Goal: Information Seeking & Learning: Find specific fact

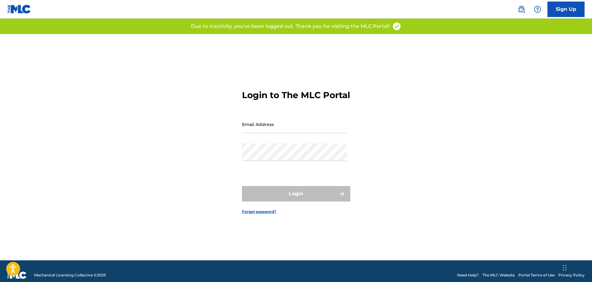
click at [524, 9] on img at bounding box center [520, 9] width 7 height 7
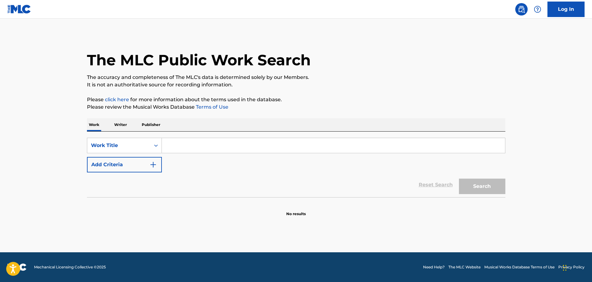
click at [184, 149] on input "Search Form" at bounding box center [333, 145] width 343 height 15
type input "soy de tejas"
click at [151, 162] on img "Search Form" at bounding box center [152, 164] width 7 height 7
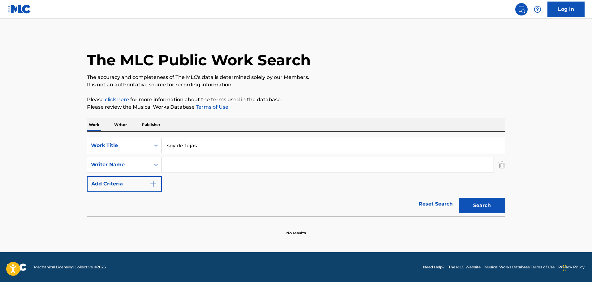
drag, startPoint x: 174, startPoint y: 166, endPoint x: 202, endPoint y: 178, distance: 30.4
click at [174, 166] on input "Search Form" at bounding box center [328, 164] width 332 height 15
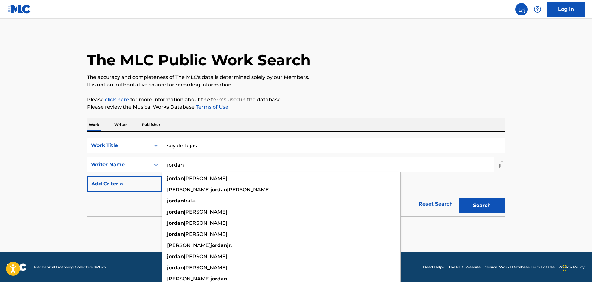
type input "jordan"
click at [459, 198] on button "Search" at bounding box center [482, 205] width 46 height 15
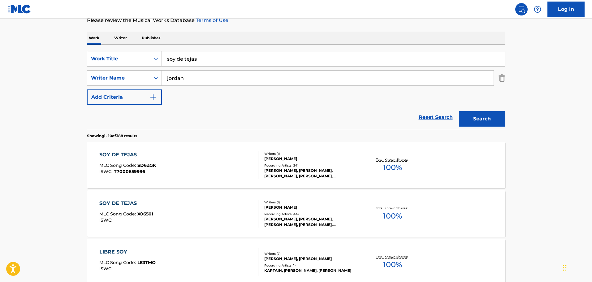
scroll to position [93, 0]
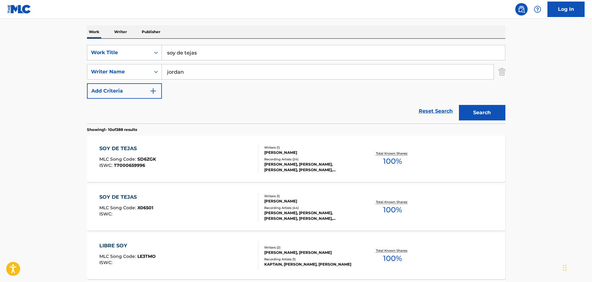
click at [215, 157] on div "SOY DE TEJAS MLC Song Code : SD6ZGK ISWC : T7000659996" at bounding box center [178, 159] width 159 height 28
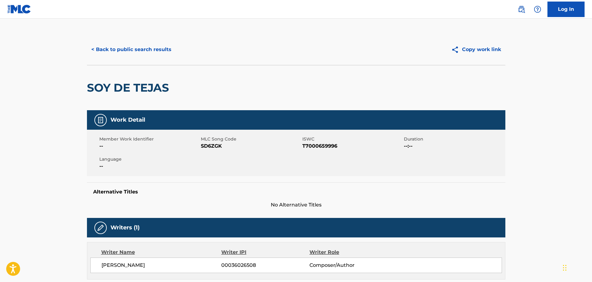
click at [114, 50] on button "< Back to public search results" at bounding box center [131, 49] width 89 height 15
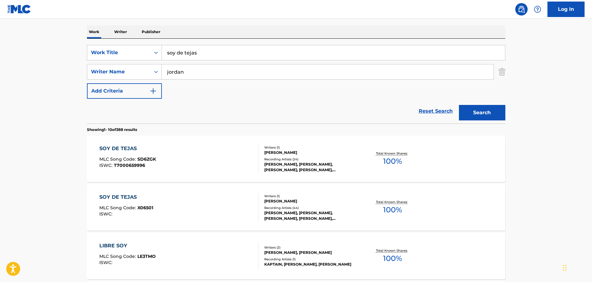
click at [236, 203] on div "SOY DE TEJAS MLC Song Code : X06501 ISWC :" at bounding box center [178, 207] width 159 height 28
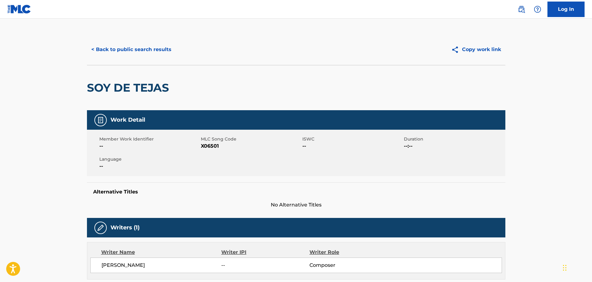
click at [137, 50] on button "< Back to public search results" at bounding box center [131, 49] width 89 height 15
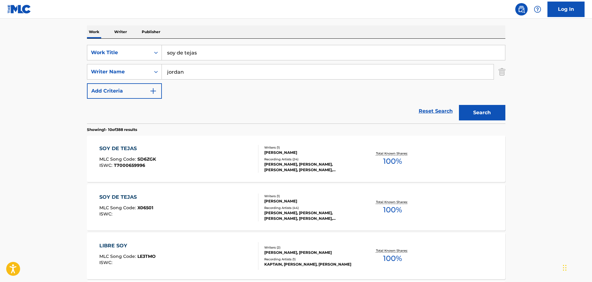
click at [218, 212] on div "SOY DE TEJAS MLC Song Code : X06501 ISWC :" at bounding box center [178, 207] width 159 height 28
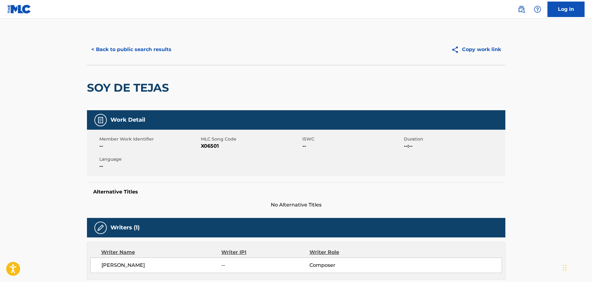
click at [118, 48] on button "< Back to public search results" at bounding box center [131, 49] width 89 height 15
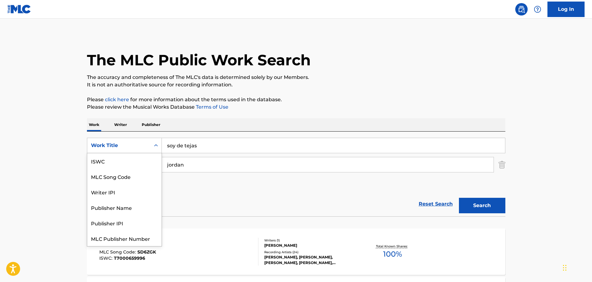
click at [157, 147] on icon "Search Form" at bounding box center [156, 145] width 6 height 6
click at [431, 208] on link "Reset Search" at bounding box center [435, 204] width 40 height 14
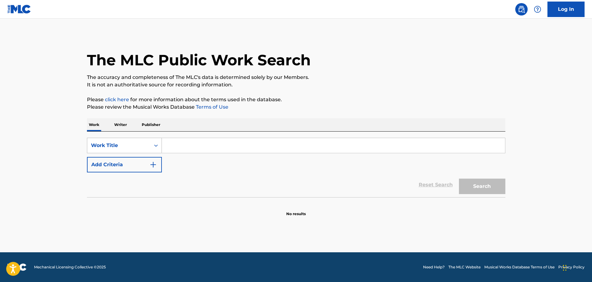
click at [154, 148] on div "Search Form" at bounding box center [155, 145] width 11 height 11
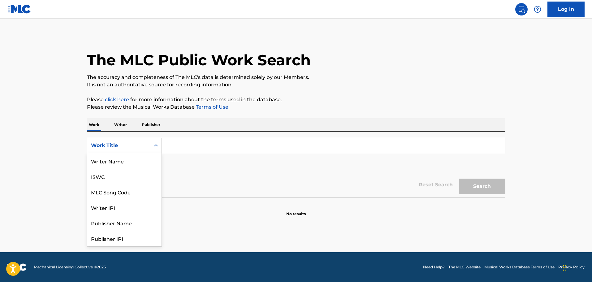
scroll to position [31, 0]
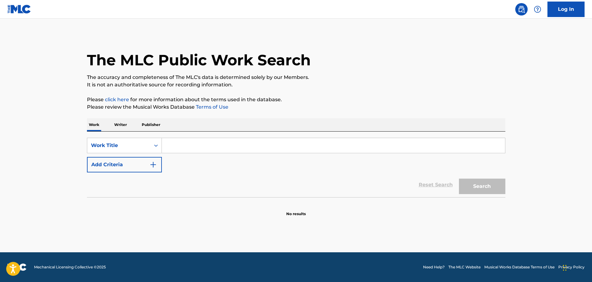
click at [237, 163] on div "SearchWithCriteria031d9990-642e-4814-8896-1533b7308da5 Work Title Add Criteria" at bounding box center [296, 155] width 418 height 35
click at [122, 124] on p "Writer" at bounding box center [120, 124] width 16 height 13
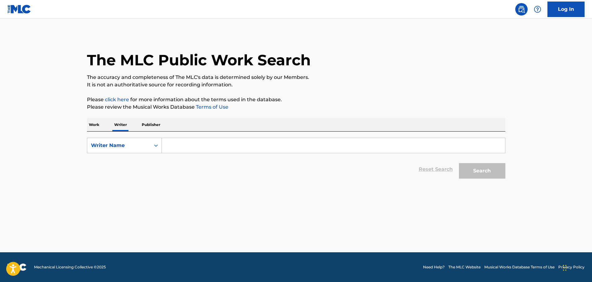
click at [174, 148] on input "Search Form" at bounding box center [333, 145] width 343 height 15
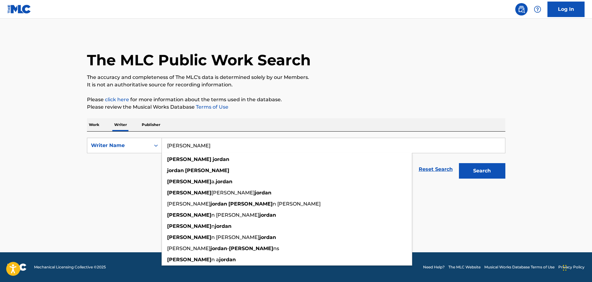
type input "[PERSON_NAME]"
click at [459, 163] on button "Search" at bounding box center [482, 170] width 46 height 15
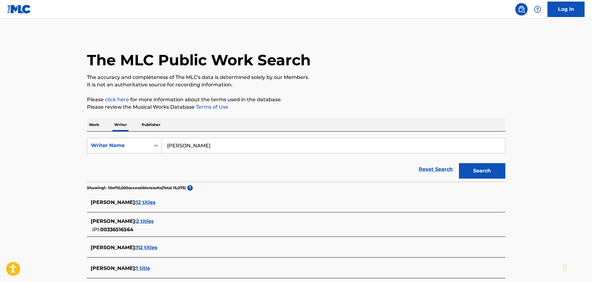
click at [148, 249] on span "112 titles" at bounding box center [146, 247] width 21 height 6
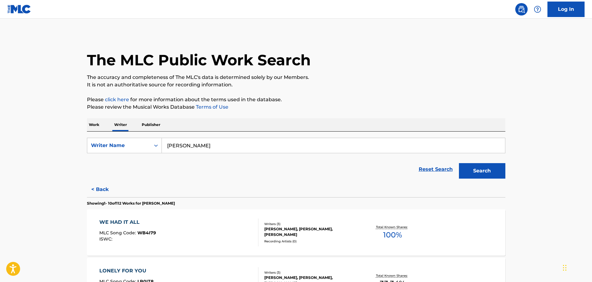
click at [482, 171] on button "Search" at bounding box center [482, 170] width 46 height 15
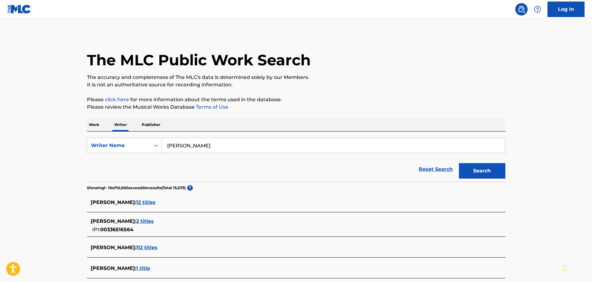
click at [138, 200] on span "12 titles" at bounding box center [145, 202] width 19 height 6
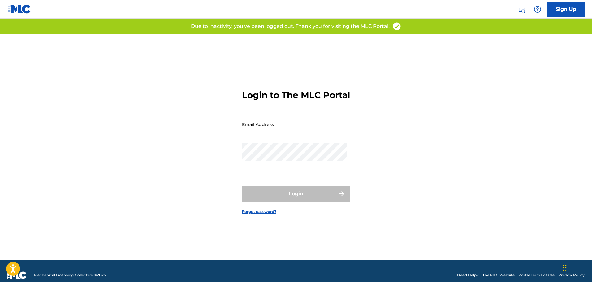
click at [520, 6] on img at bounding box center [520, 9] width 7 height 7
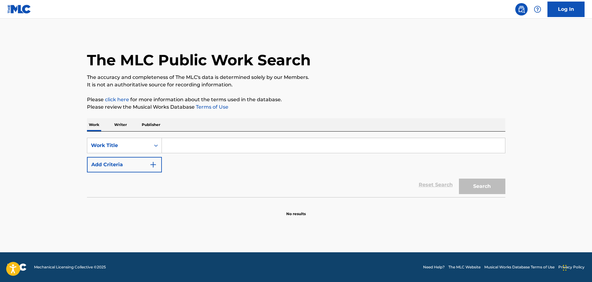
click at [190, 146] on input "Search Form" at bounding box center [333, 145] width 343 height 15
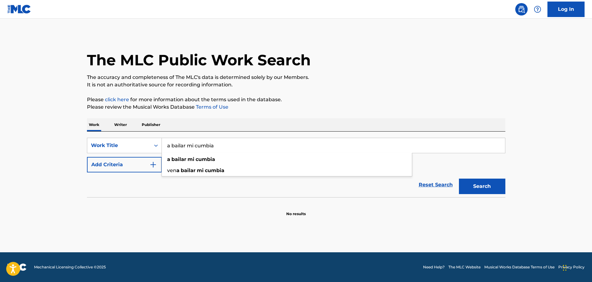
type input "a bailar mi cumbia"
click at [486, 187] on button "Search" at bounding box center [482, 185] width 46 height 15
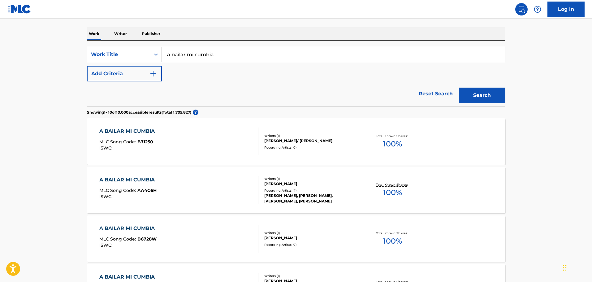
scroll to position [93, 0]
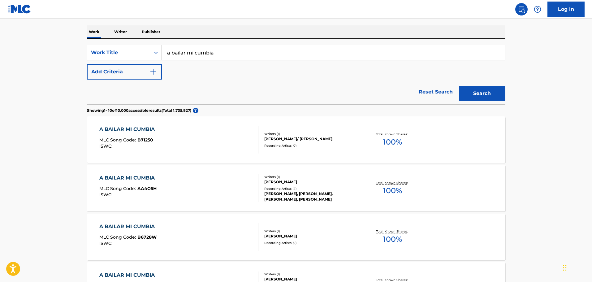
click at [174, 186] on div "A BAILAR MI CUMBIA MLC Song Code : AA4C6H ISWC :" at bounding box center [178, 188] width 159 height 28
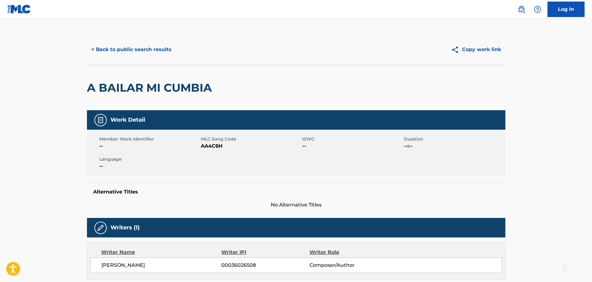
click at [143, 49] on button "< Back to public search results" at bounding box center [131, 49] width 89 height 15
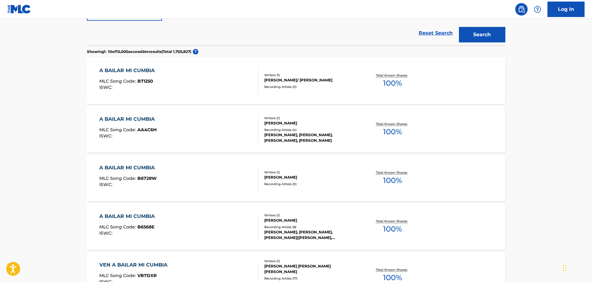
scroll to position [155, 0]
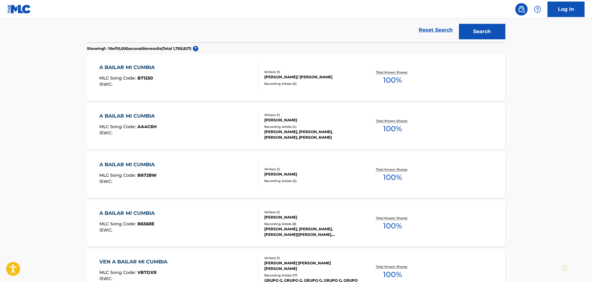
click at [231, 229] on div "A BAILAR MI CUMBIA MLC Song Code : B6568E ISWC :" at bounding box center [178, 223] width 159 height 28
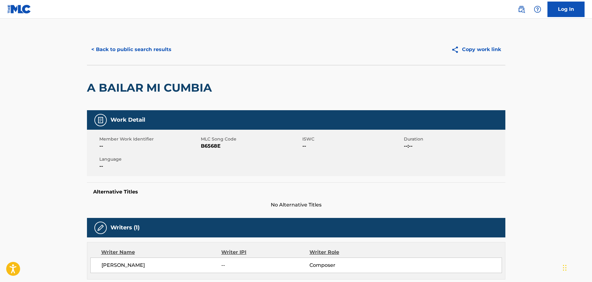
click at [124, 46] on button "< Back to public search results" at bounding box center [131, 49] width 89 height 15
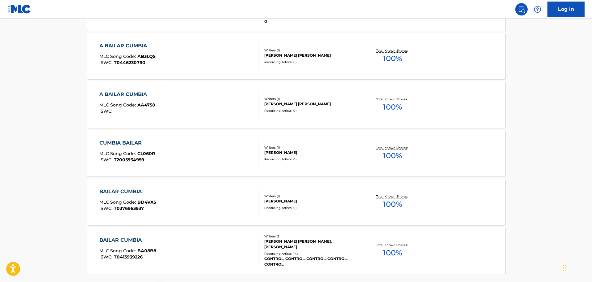
scroll to position [449, 0]
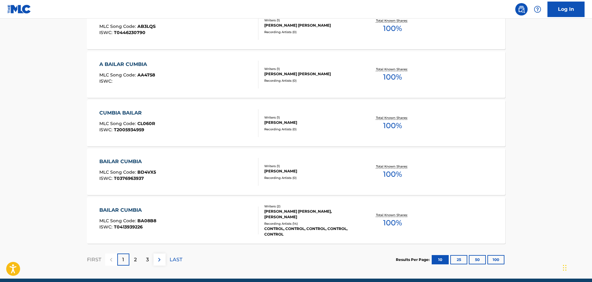
click at [136, 262] on p "2" at bounding box center [135, 259] width 3 height 7
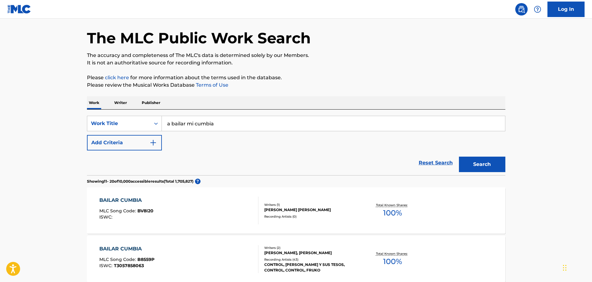
scroll to position [31, 0]
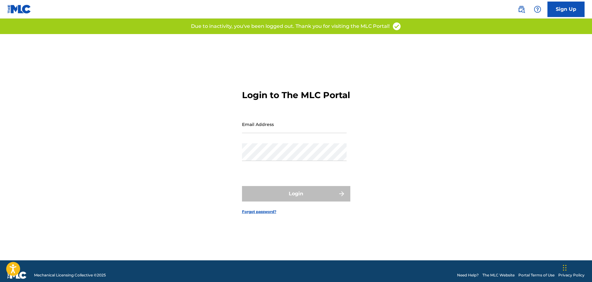
click at [536, 11] on img at bounding box center [537, 9] width 7 height 7
click at [523, 11] on img at bounding box center [520, 9] width 7 height 7
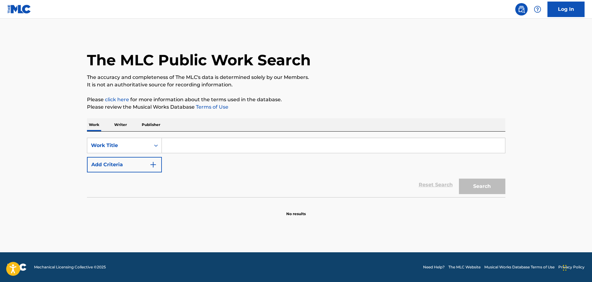
click at [180, 143] on input "Search Form" at bounding box center [333, 145] width 343 height 15
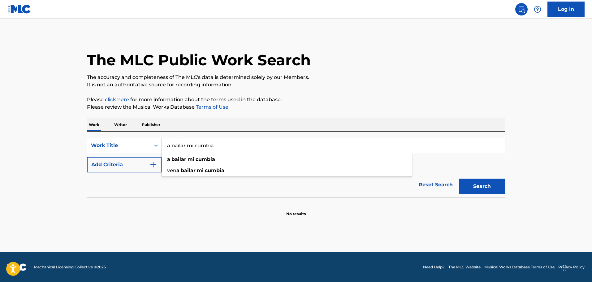
type input "a bailar mi cumbia"
click at [459, 178] on button "Search" at bounding box center [482, 185] width 46 height 15
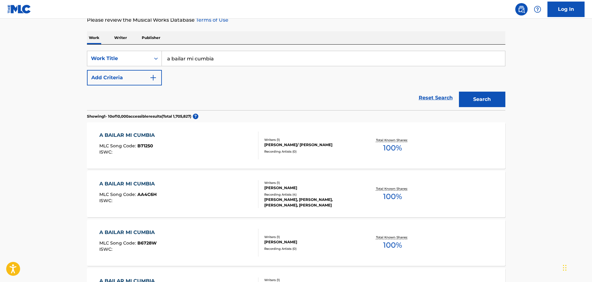
scroll to position [93, 0]
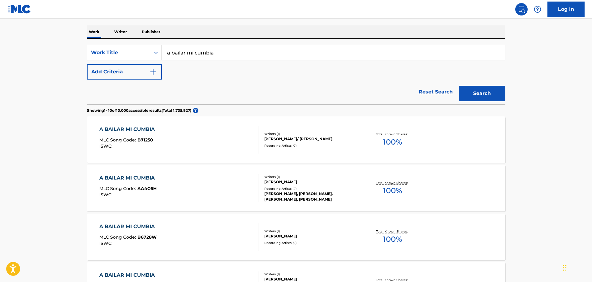
click at [198, 185] on div "A BAILAR MI CUMBIA MLC Song Code : AA4C6H ISWC :" at bounding box center [178, 188] width 159 height 28
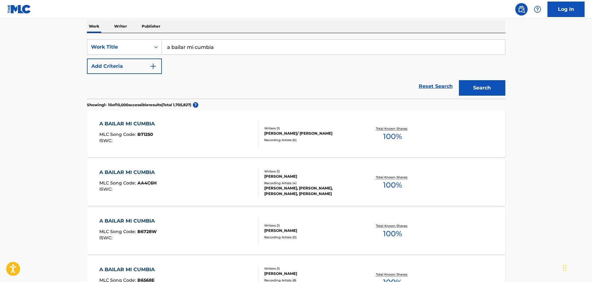
scroll to position [93, 0]
